Goal: Task Accomplishment & Management: Manage account settings

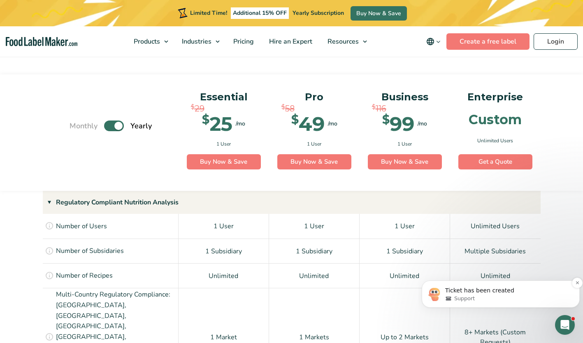
click at [478, 291] on p "Ticket has been created" at bounding box center [507, 291] width 124 height 8
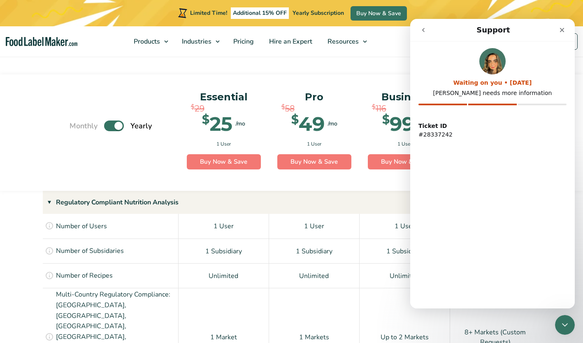
click at [449, 292] on div "Waiting on you • 1d ago Rachelle needs more information Ticket ID #28337242" at bounding box center [492, 175] width 165 height 267
click at [447, 304] on div "Waiting on you • 1d ago Rachelle needs more information Ticket ID #28337242" at bounding box center [492, 175] width 165 height 267
click at [561, 29] on icon "Close" at bounding box center [562, 30] width 5 height 5
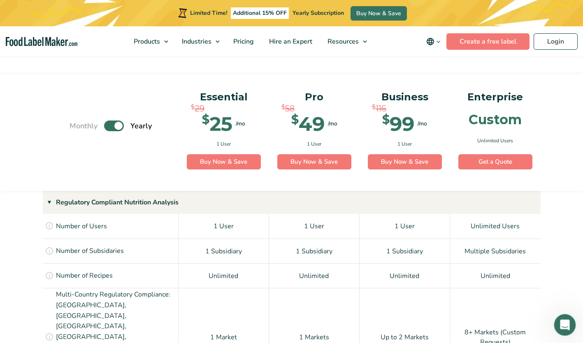
click at [561, 329] on div "Open Intercom Messenger" at bounding box center [563, 323] width 27 height 27
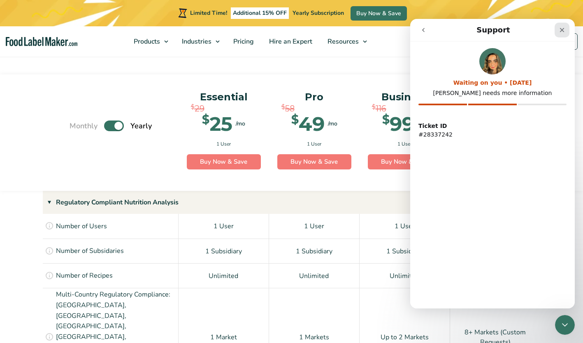
click at [559, 26] on div "Close" at bounding box center [562, 30] width 15 height 15
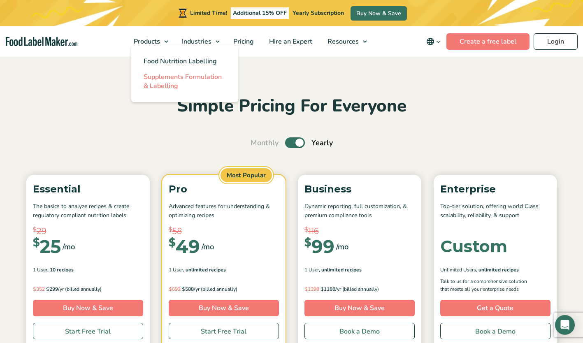
click at [167, 79] on span "Supplements Formulation & Labelling" at bounding box center [183, 81] width 78 height 18
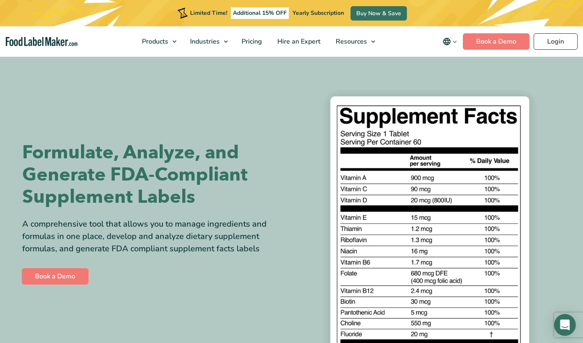
click at [562, 325] on icon "Open Intercom Messenger" at bounding box center [564, 325] width 9 height 11
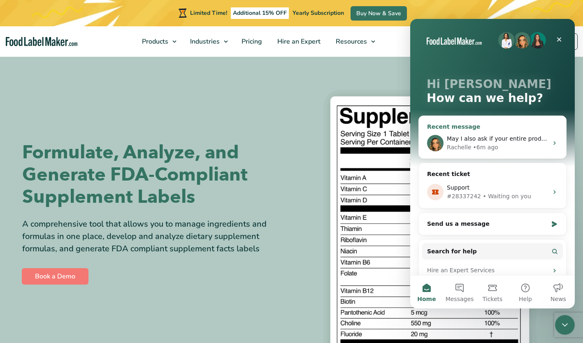
click at [478, 146] on div "• 6m ago" at bounding box center [485, 147] width 25 height 9
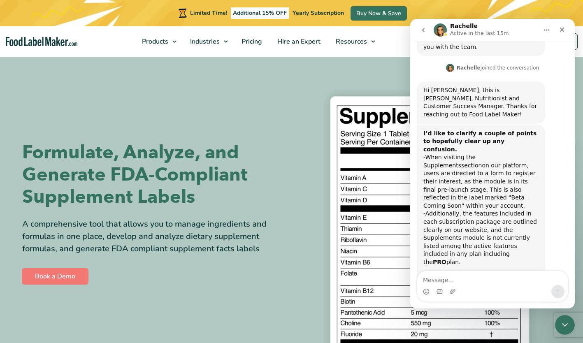
scroll to position [226, 0]
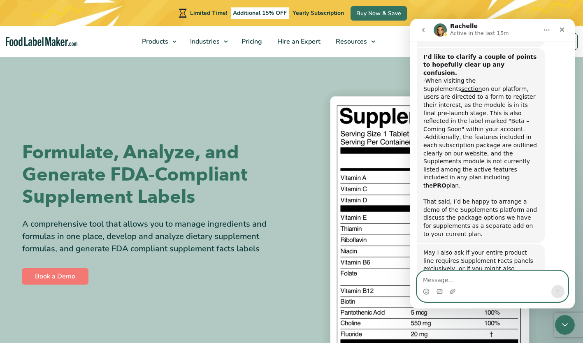
click at [453, 277] on textarea "Message…" at bounding box center [492, 278] width 151 height 14
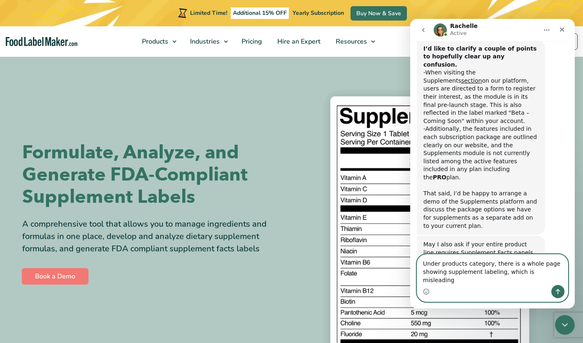
type textarea "Under products category, there is a whole page showing supplement labeling, whi…"
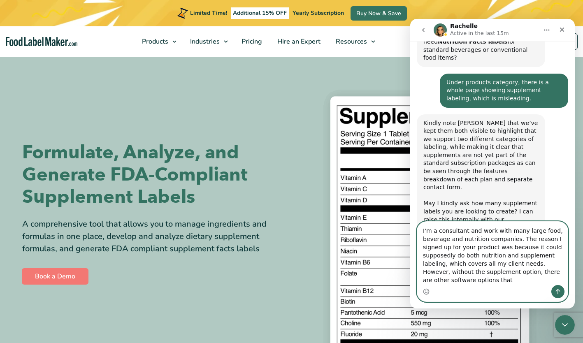
scroll to position [470, 0]
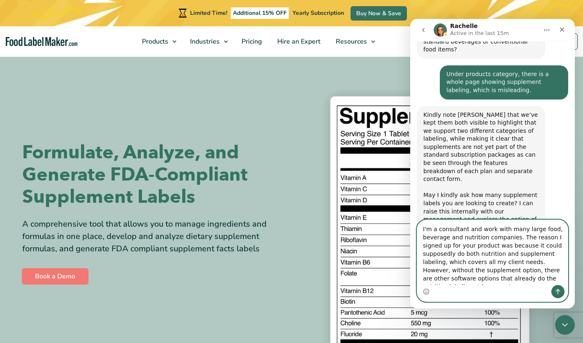
type textarea "I'm a consultant and work with many large food, beverage and nutrition companie…"
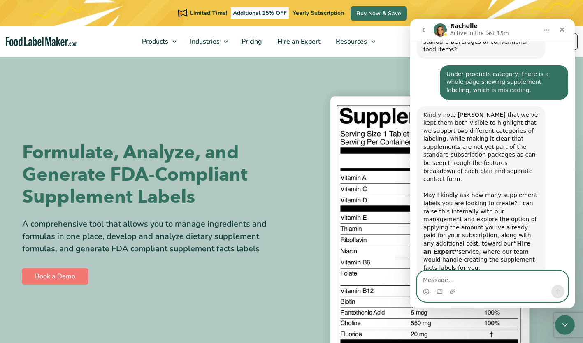
scroll to position [509, 0]
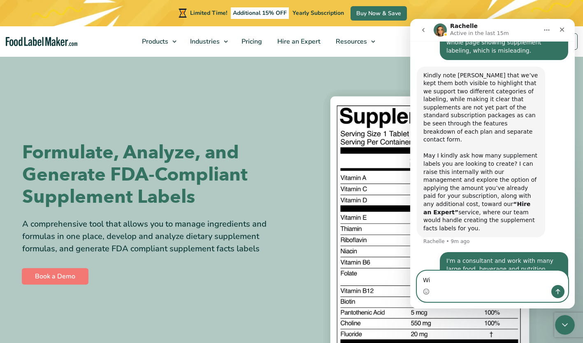
type textarea "W"
type textarea "I"
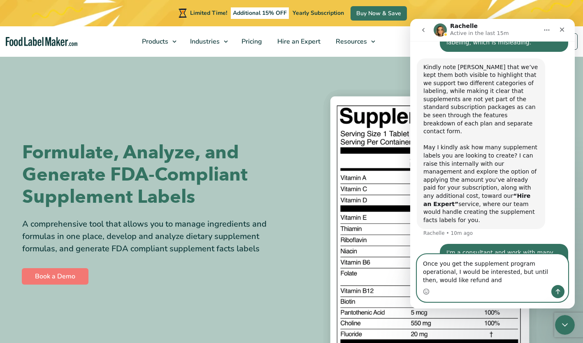
scroll to position [526, 0]
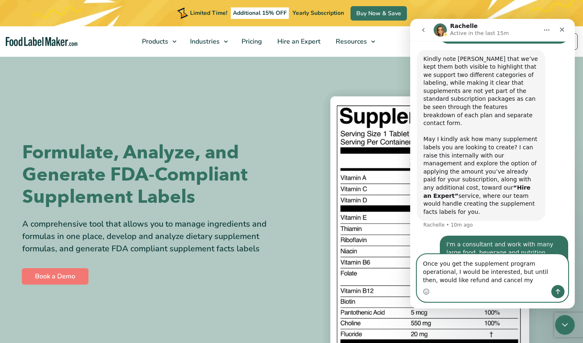
type textarea "Once you get the supplement program operational, I would be interested, but unt…"
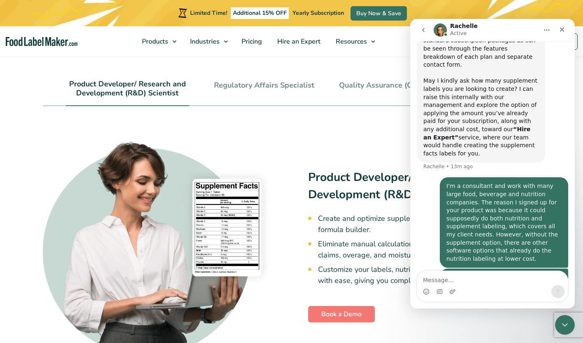
scroll to position [552, 0]
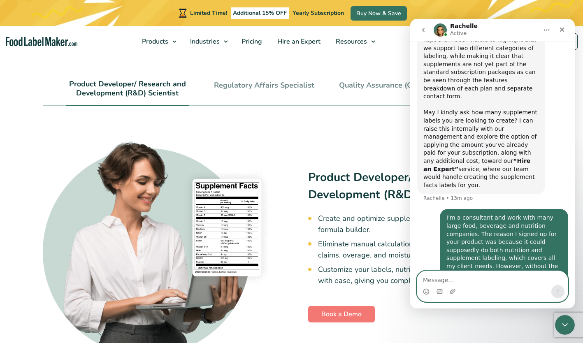
click at [434, 278] on textarea "Message…" at bounding box center [492, 278] width 151 height 14
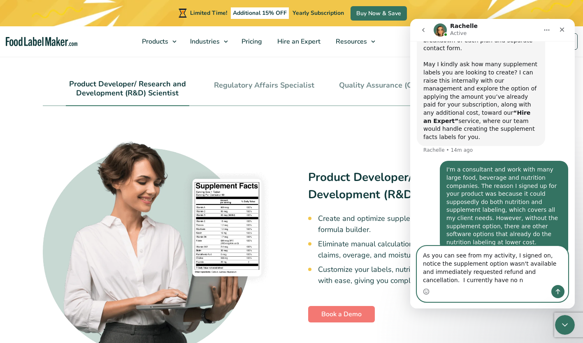
scroll to position [609, 0]
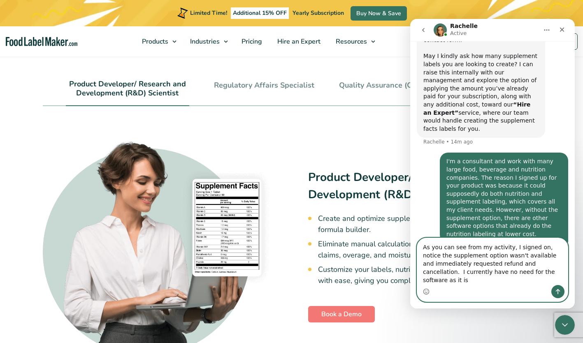
type textarea "As you can see from my activity, I signed on, notice the supplement option wasn…"
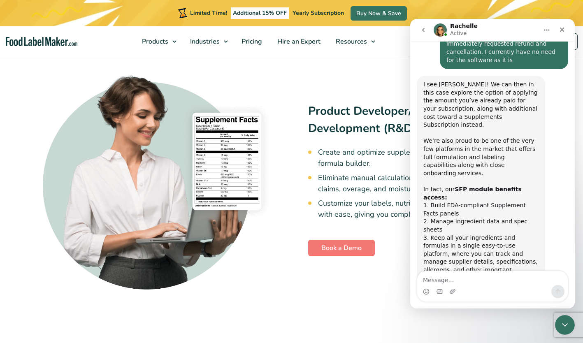
scroll to position [877, 0]
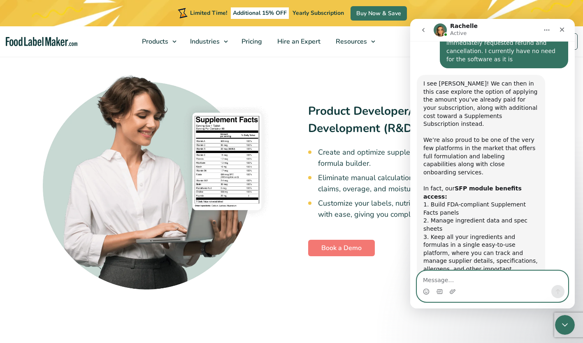
click at [447, 277] on textarea "Message…" at bounding box center [492, 278] width 151 height 14
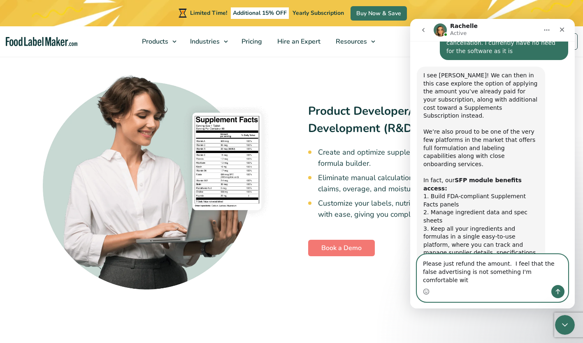
type textarea "Please just refund the amount. I feel that the false advertising is not somethi…"
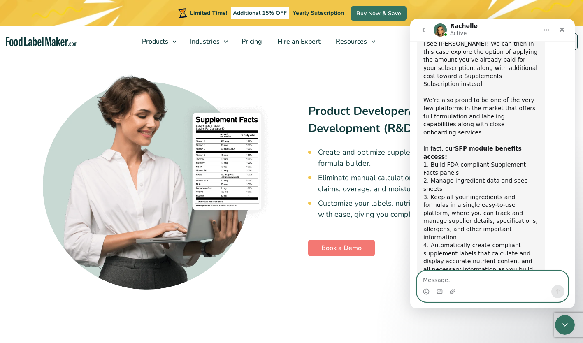
scroll to position [918, 0]
type textarea "I'll revisit the option once the supplement"
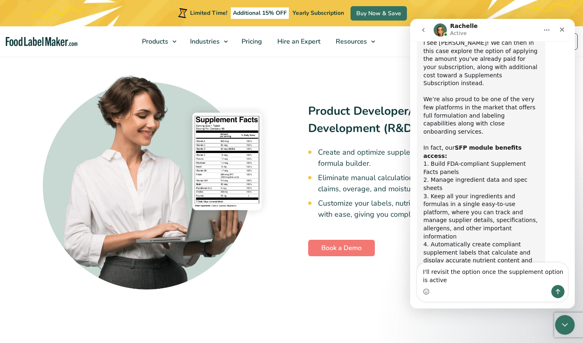
scroll to position [926, 0]
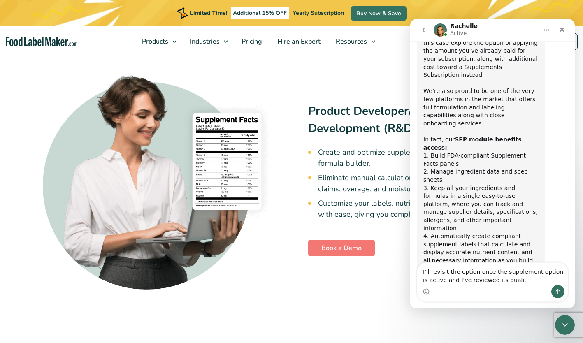
type textarea "I'll revisit the option once the supplement option is active and I've reviewed …"
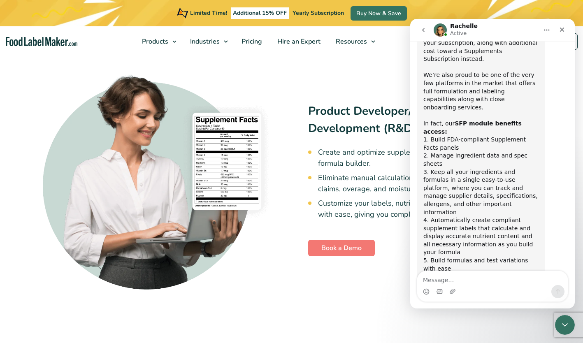
scroll to position [945, 0]
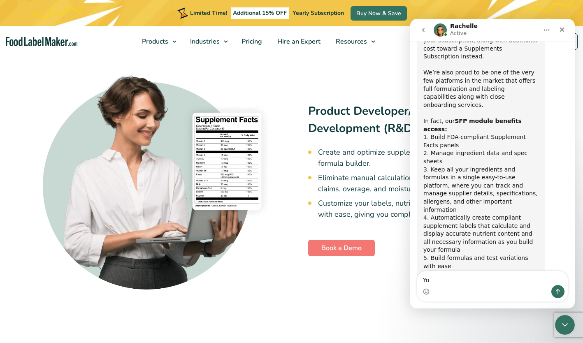
type textarea "Y"
type textarea "P"
type textarea "Refund my credit card and cancel my subscription"
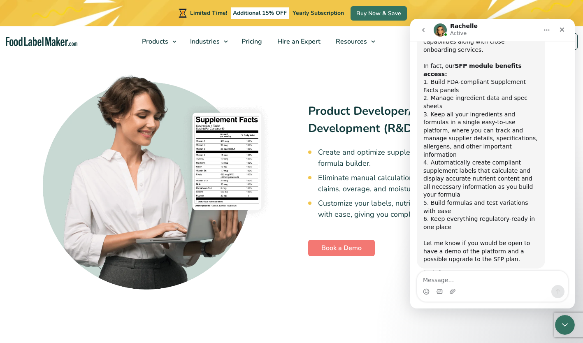
scroll to position [1004, 0]
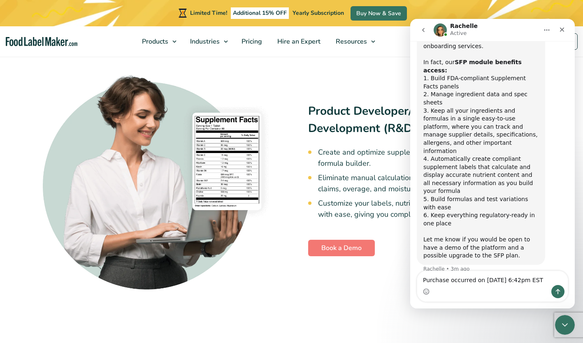
click at [448, 281] on textarea "Purchase occurred on 8/18 at 6:42pm EST" at bounding box center [492, 278] width 151 height 14
click at [552, 279] on textarea "Purchase for $99 occurred on 8/18 at 6:42pm EST" at bounding box center [492, 274] width 151 height 22
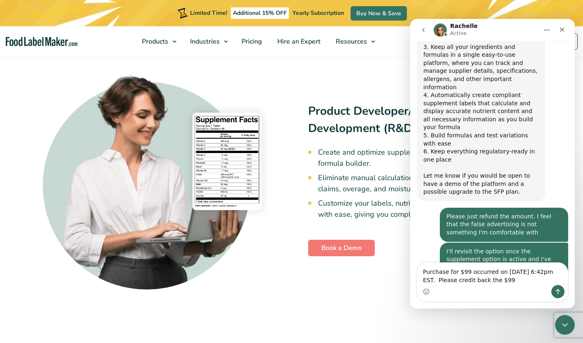
scroll to position [1077, 0]
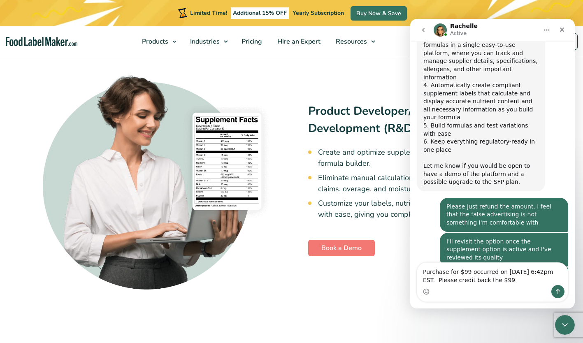
drag, startPoint x: 493, startPoint y: 280, endPoint x: 423, endPoint y: 273, distance: 70.3
click at [423, 273] on textarea "Purchase for $99 occurred on 8/18 at 6:42pm EST. Please credit back the $99" at bounding box center [492, 274] width 151 height 22
type textarea "No - the supplement platform is not active. Please refund the $99 and cancel my…"
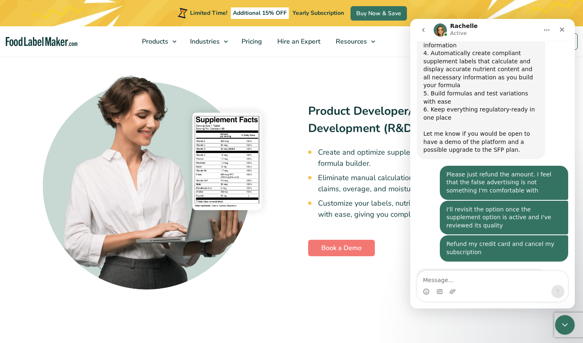
scroll to position [1109, 0]
click at [357, 70] on div "Product Developer/ Research and Development (R&D) Scientist Create and optimize…" at bounding box center [292, 180] width 498 height 221
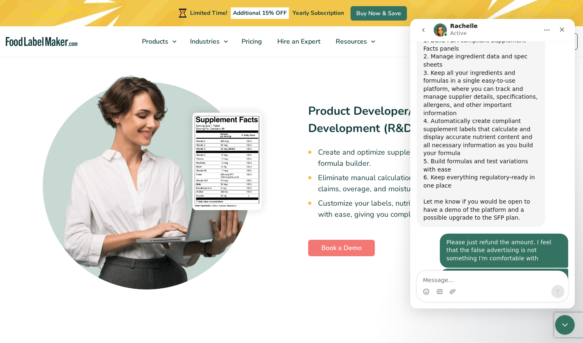
scroll to position [915, 0]
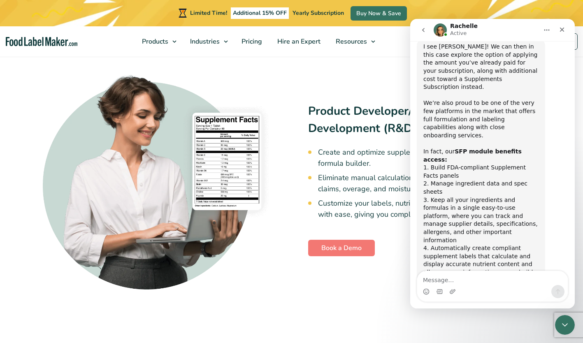
drag, startPoint x: 520, startPoint y: 30, endPoint x: 481, endPoint y: 32, distance: 38.7
click at [481, 32] on div "Rachelle Active" at bounding box center [486, 30] width 104 height 14
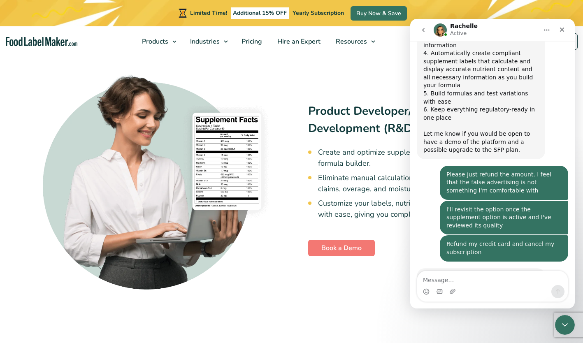
drag, startPoint x: 571, startPoint y: 209, endPoint x: 989, endPoint y: 279, distance: 423.4
click at [348, 274] on div "Product Developer/ Research and Development (R&D) Scientist Create and optimize…" at bounding box center [292, 180] width 498 height 221
click at [439, 278] on textarea "Message…" at bounding box center [492, 278] width 151 height 14
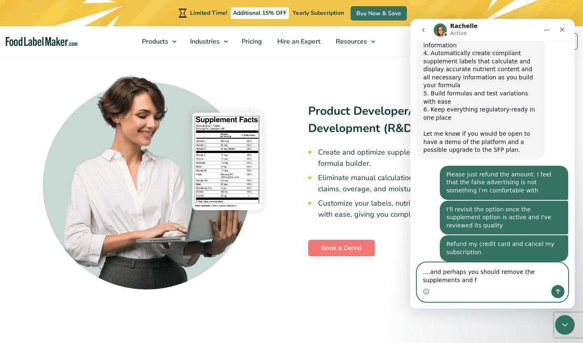
scroll to position [1118, 0]
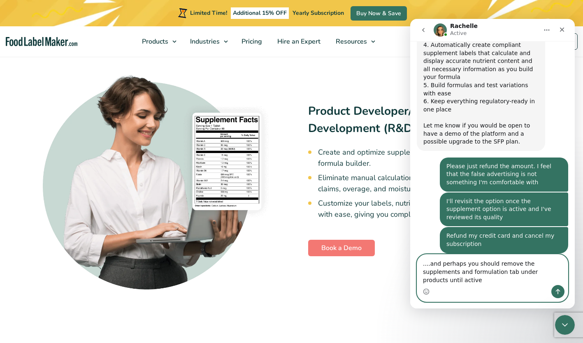
type textarea "....and perhaps you should remove the supplements and formulation tab under pro…"
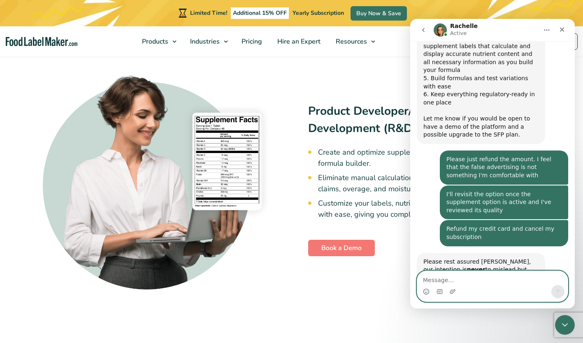
scroll to position [1144, 0]
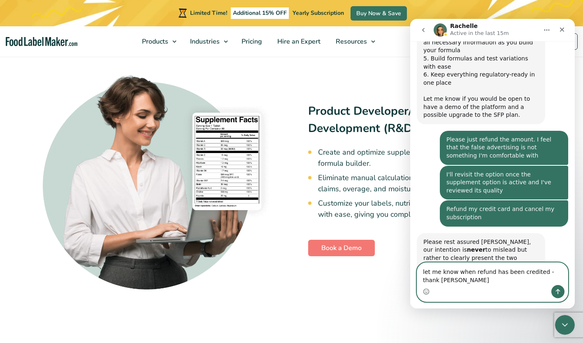
type textarea "let me know when refund has been credited - thank you"
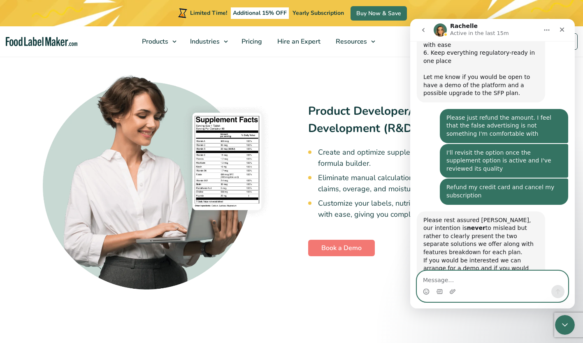
scroll to position [1171, 0]
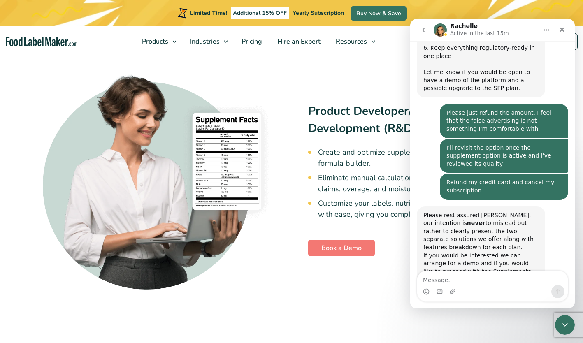
click at [579, 55] on nav "Products Food Nutrition Labelling Supplements Formulation & Labelling Industrie…" at bounding box center [291, 41] width 583 height 30
click at [420, 32] on icon "go back" at bounding box center [423, 30] width 7 height 7
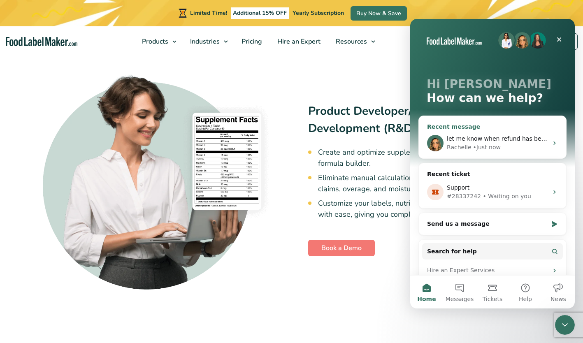
click at [473, 144] on div "• Just now" at bounding box center [487, 147] width 28 height 9
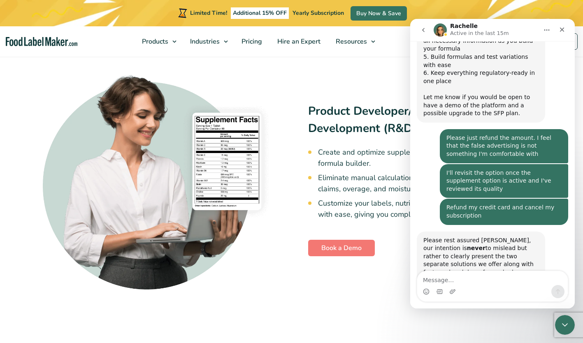
scroll to position [1171, 0]
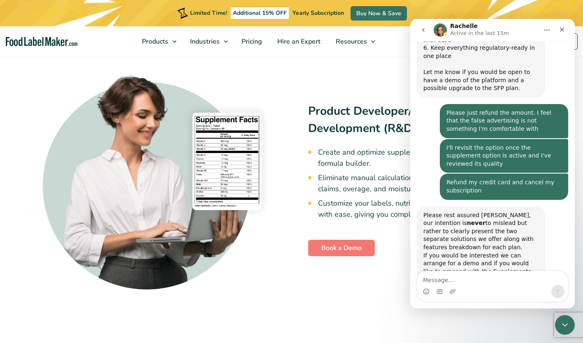
click at [576, 41] on link "Login" at bounding box center [556, 41] width 44 height 16
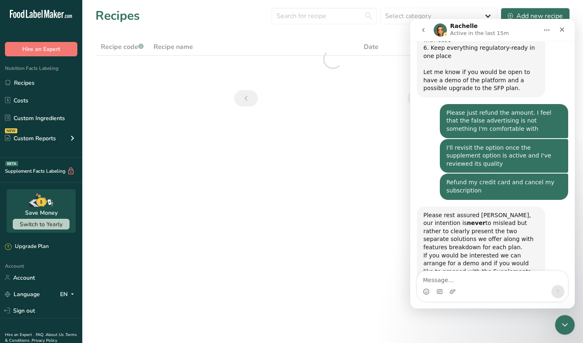
scroll to position [1171, 0]
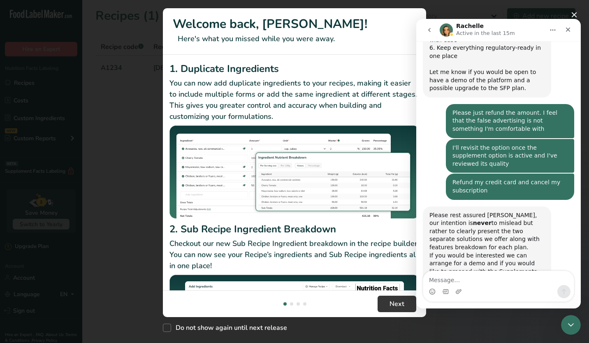
click at [135, 188] on div "New Features" at bounding box center [294, 171] width 589 height 343
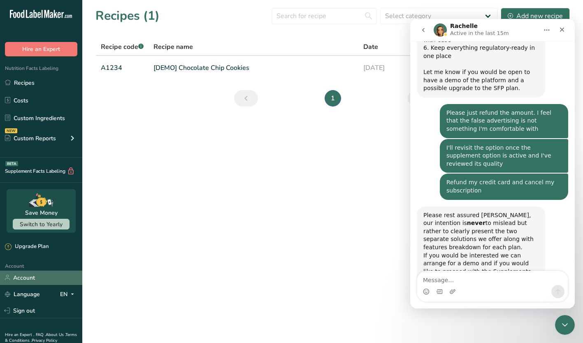
click at [26, 275] on link "Account" at bounding box center [41, 278] width 82 height 14
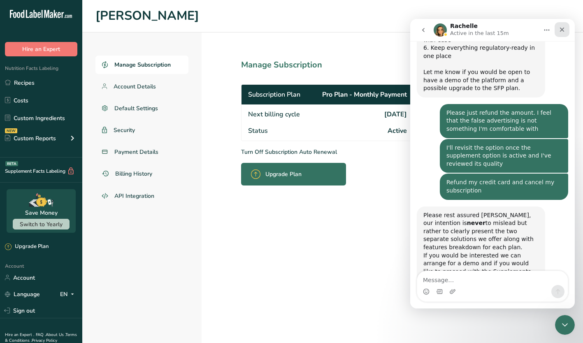
click at [562, 28] on icon "Close" at bounding box center [562, 29] width 7 height 7
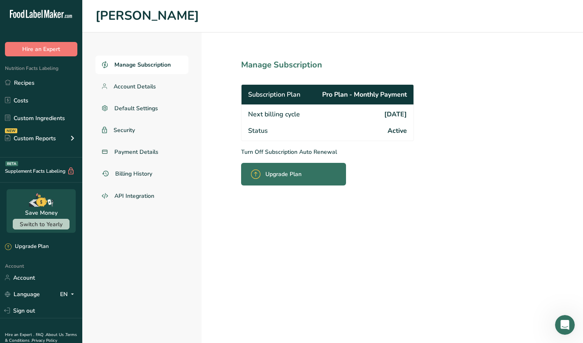
scroll to position [1171, 0]
click at [146, 87] on span "Account Details" at bounding box center [135, 86] width 43 height 9
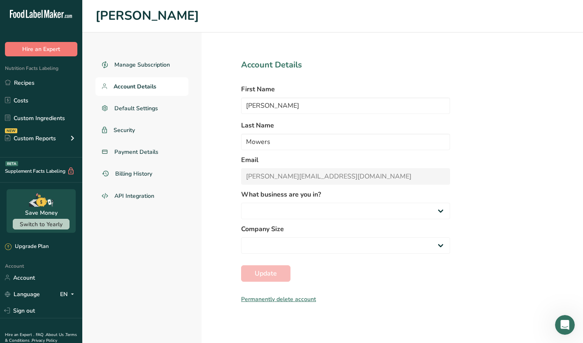
select select "1"
click at [138, 153] on span "Payment Details" at bounding box center [136, 152] width 44 height 9
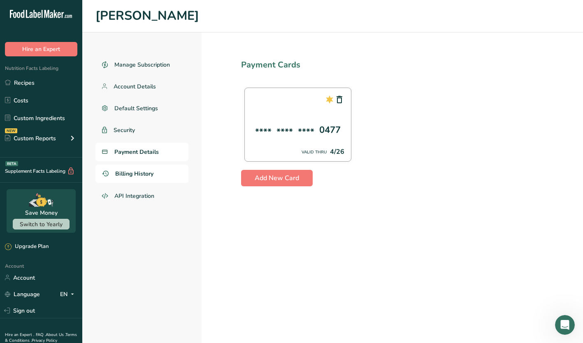
click at [135, 171] on span "Billing History" at bounding box center [134, 173] width 38 height 9
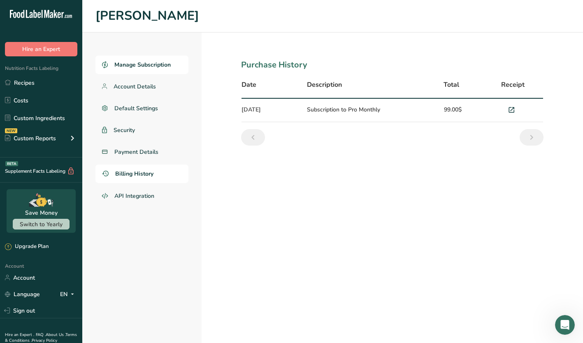
click at [134, 69] on span "Manage Subscription" at bounding box center [142, 64] width 56 height 9
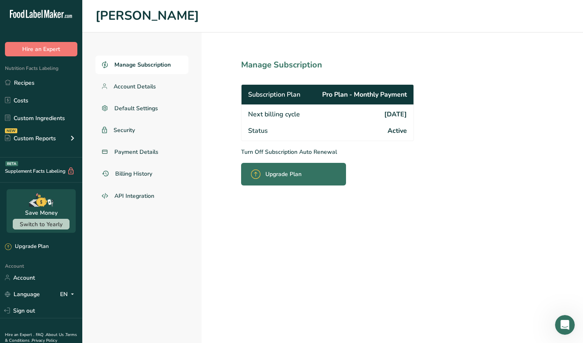
click at [396, 125] on div "Status Active" at bounding box center [327, 132] width 172 height 18
drag, startPoint x: 396, startPoint y: 125, endPoint x: 366, endPoint y: 101, distance: 38.3
click at [366, 101] on div "Subscription Plan Pro Plan - Monthly Payment" at bounding box center [327, 95] width 172 height 20
click at [274, 89] on div "Subscription Plan Pro Plan - Monthly Payment" at bounding box center [327, 95] width 172 height 20
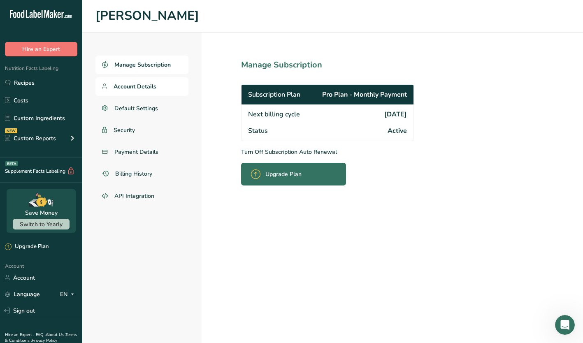
click at [133, 83] on span "Account Details" at bounding box center [135, 86] width 43 height 9
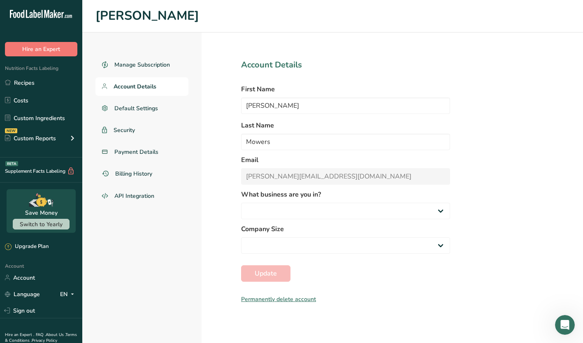
select select
click at [132, 62] on span "Manage Subscription" at bounding box center [142, 64] width 56 height 9
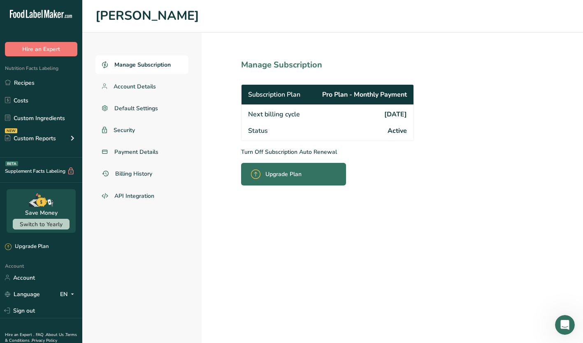
click at [255, 150] on p "Turn Off Subscription Auto Renewal" at bounding box center [345, 152] width 209 height 9
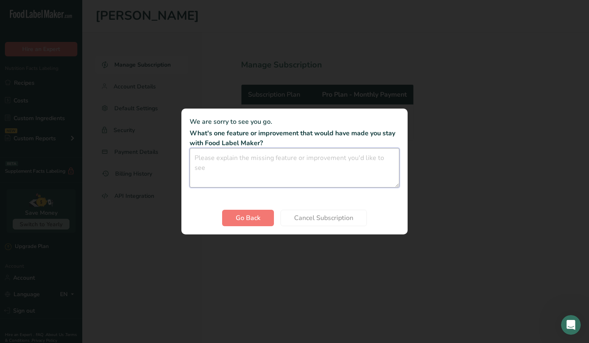
click at [220, 158] on textarea "Cancel subscription modal" at bounding box center [295, 167] width 210 height 39
type textarea "N"
type textarea "M"
type textarea "W"
type textarea "Supplement labeling feature not operational - misleading"
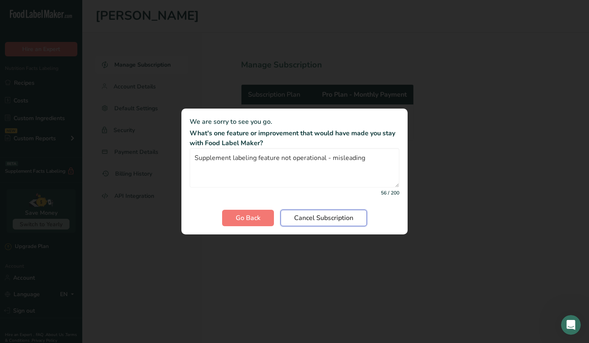
click at [320, 215] on span "Cancel Subscription" at bounding box center [323, 218] width 59 height 10
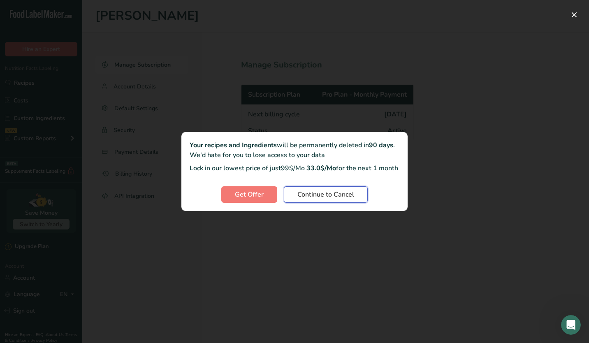
click at [324, 198] on span "Continue to Cancel" at bounding box center [325, 195] width 57 height 10
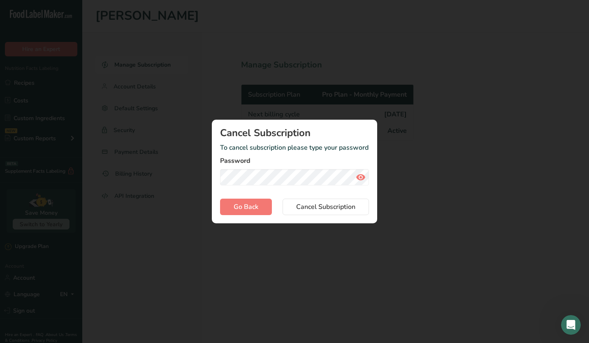
click at [360, 179] on icon "Cancel subscription modal" at bounding box center [361, 177] width 10 height 15
click at [310, 204] on span "Cancel Subscription" at bounding box center [325, 207] width 59 height 10
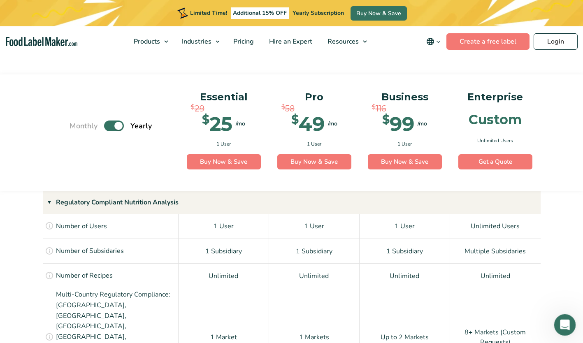
click at [562, 325] on icon "Open Intercom Messenger" at bounding box center [564, 323] width 6 height 7
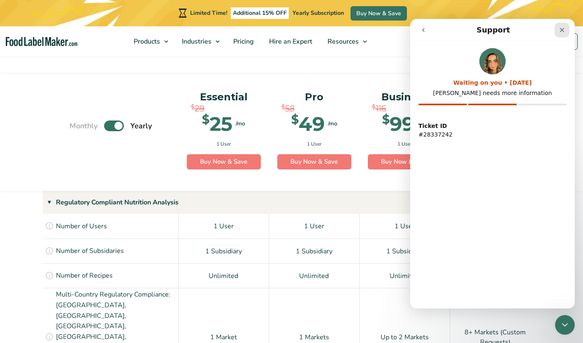
click at [558, 25] on div "Close" at bounding box center [562, 30] width 15 height 15
